Goal: Check status: Check status

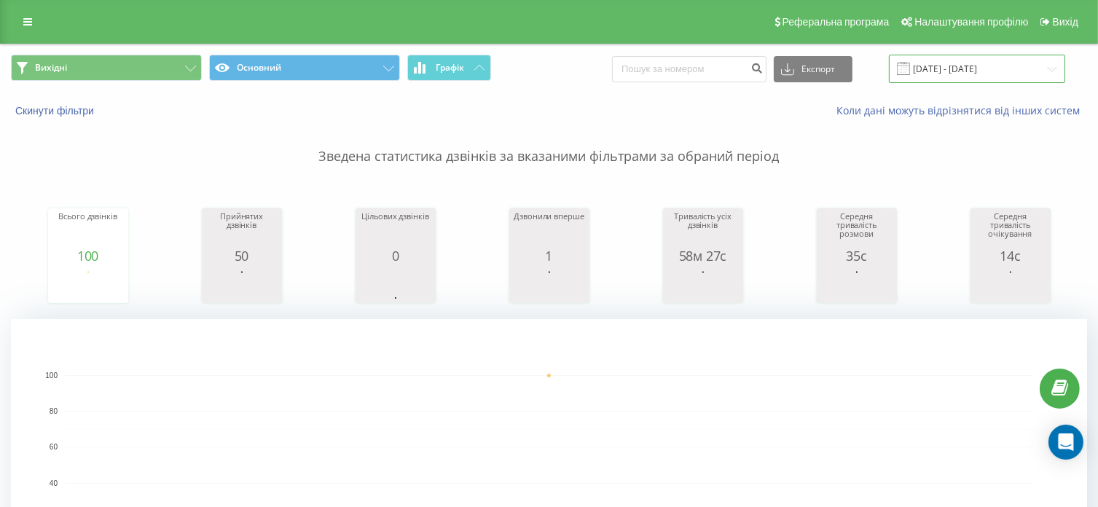
click at [971, 78] on input "19.08.2025 - 19.08.2025" at bounding box center [977, 69] width 176 height 28
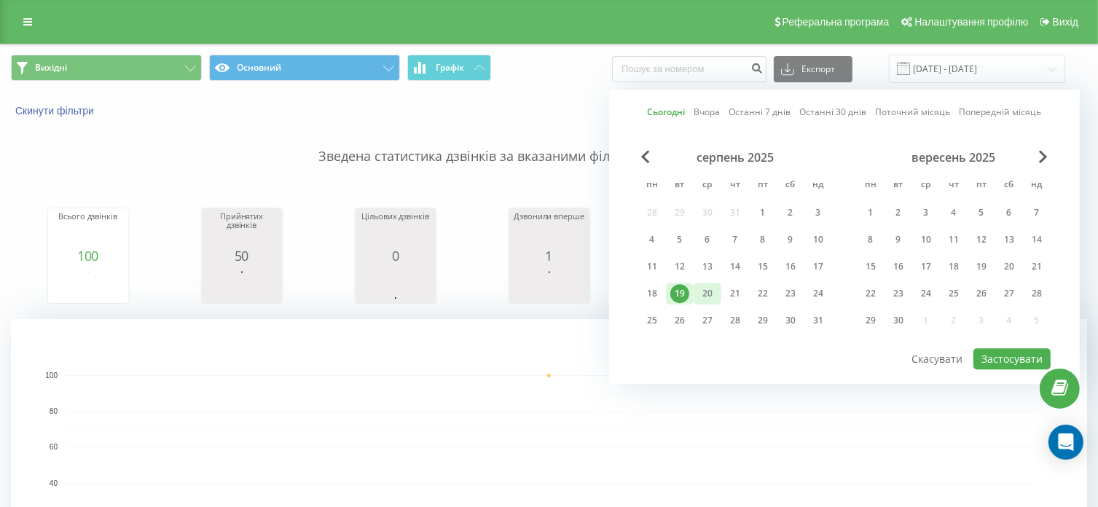
click at [707, 294] on div "20" at bounding box center [707, 293] width 19 height 19
click at [993, 356] on button "Застосувати" at bounding box center [1011, 358] width 77 height 21
type input "[DATE] - [DATE]"
